Goal: Task Accomplishment & Management: Complete application form

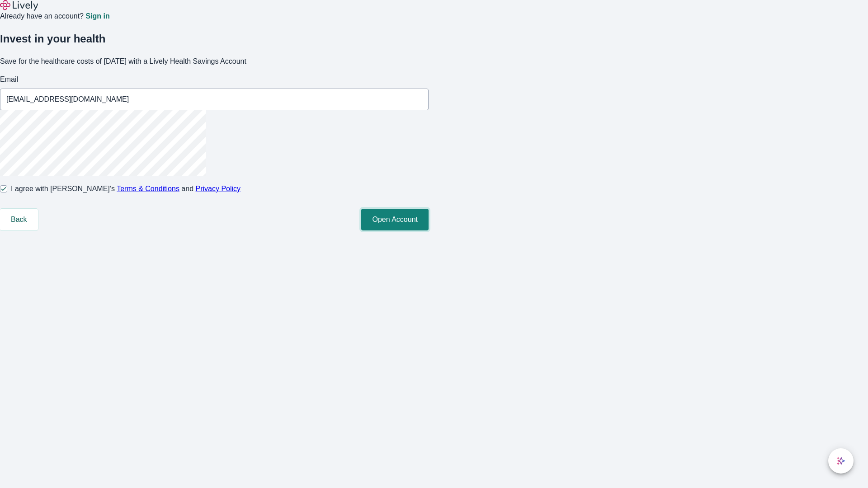
click at [429, 231] on button "Open Account" at bounding box center [394, 220] width 67 height 22
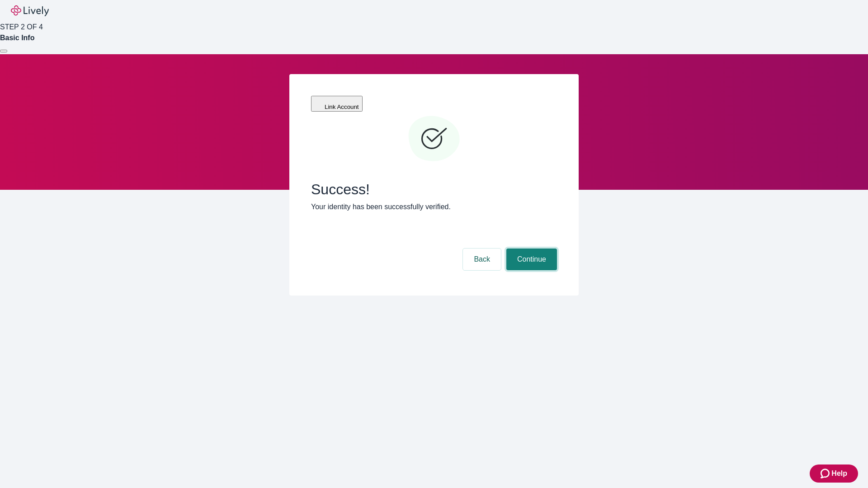
click at [530, 249] on button "Continue" at bounding box center [531, 260] width 51 height 22
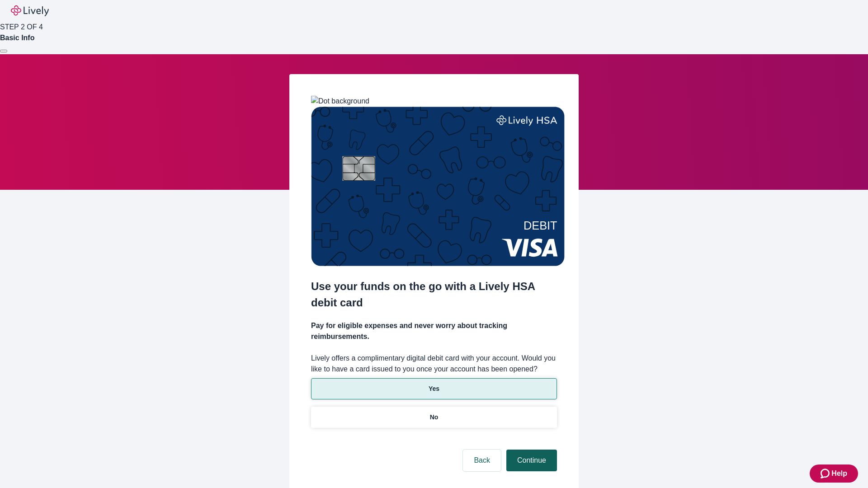
click at [434, 384] on p "Yes" at bounding box center [434, 388] width 11 height 9
click at [530, 450] on button "Continue" at bounding box center [531, 461] width 51 height 22
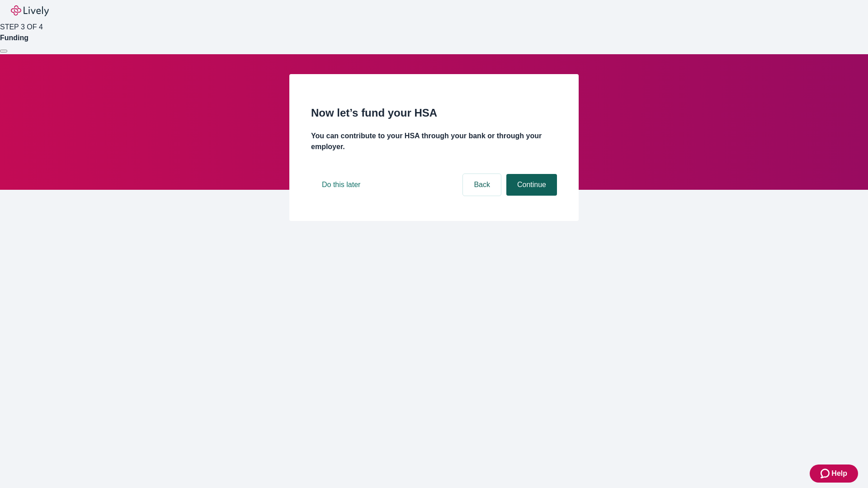
click at [530, 196] on button "Continue" at bounding box center [531, 185] width 51 height 22
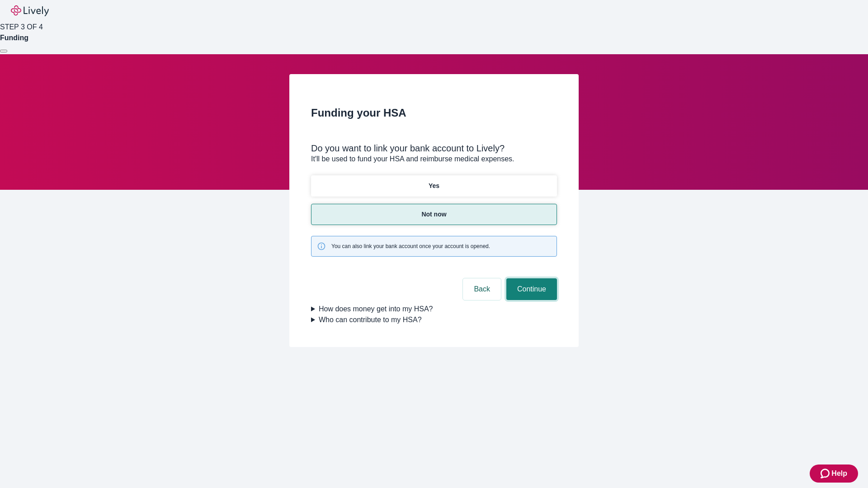
click at [530, 278] on button "Continue" at bounding box center [531, 289] width 51 height 22
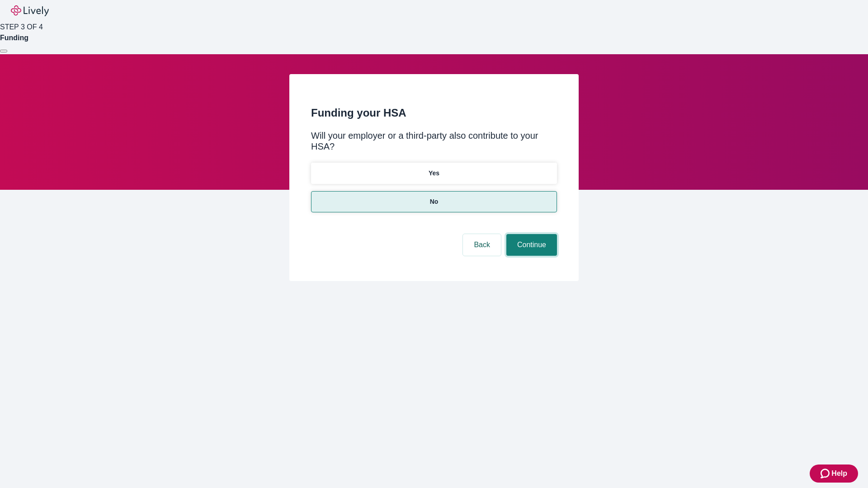
click at [530, 234] on button "Continue" at bounding box center [531, 245] width 51 height 22
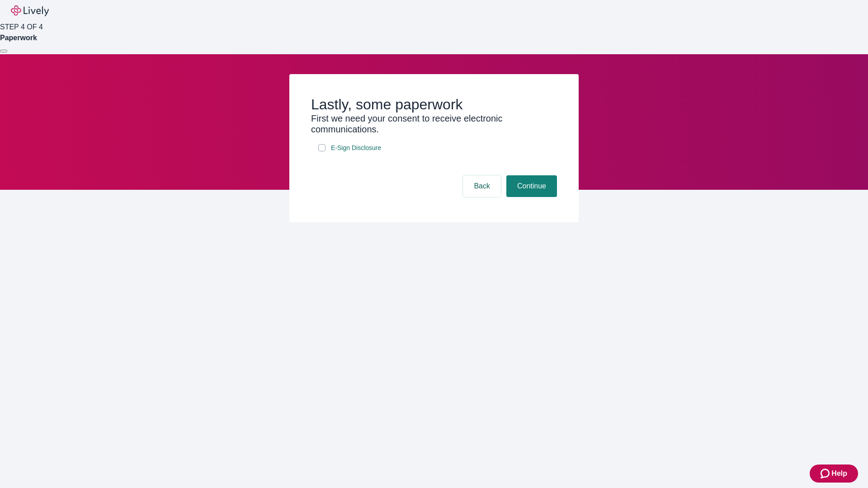
click at [322, 151] on input "E-Sign Disclosure" at bounding box center [321, 147] width 7 height 7
checkbox input "true"
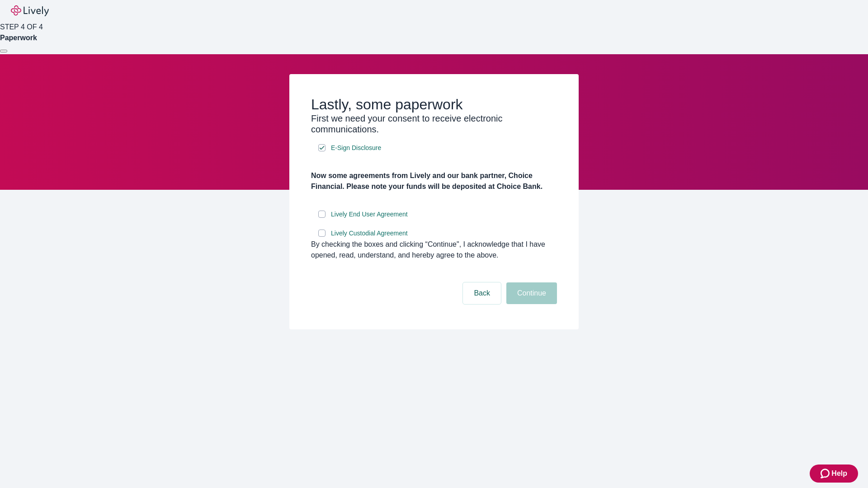
click at [322, 218] on input "Lively End User Agreement" at bounding box center [321, 214] width 7 height 7
checkbox input "true"
click at [322, 237] on input "Lively Custodial Agreement" at bounding box center [321, 233] width 7 height 7
checkbox input "true"
click at [530, 304] on button "Continue" at bounding box center [531, 294] width 51 height 22
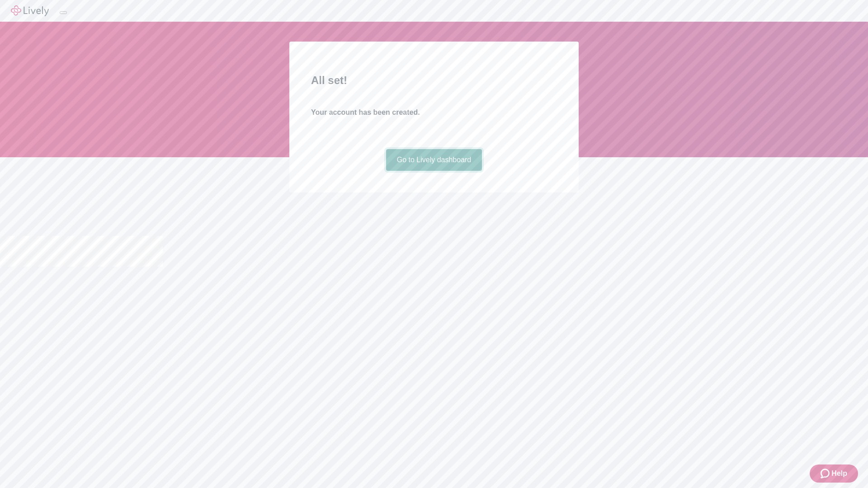
click at [434, 171] on link "Go to Lively dashboard" at bounding box center [434, 160] width 96 height 22
